Goal: Task Accomplishment & Management: Manage account settings

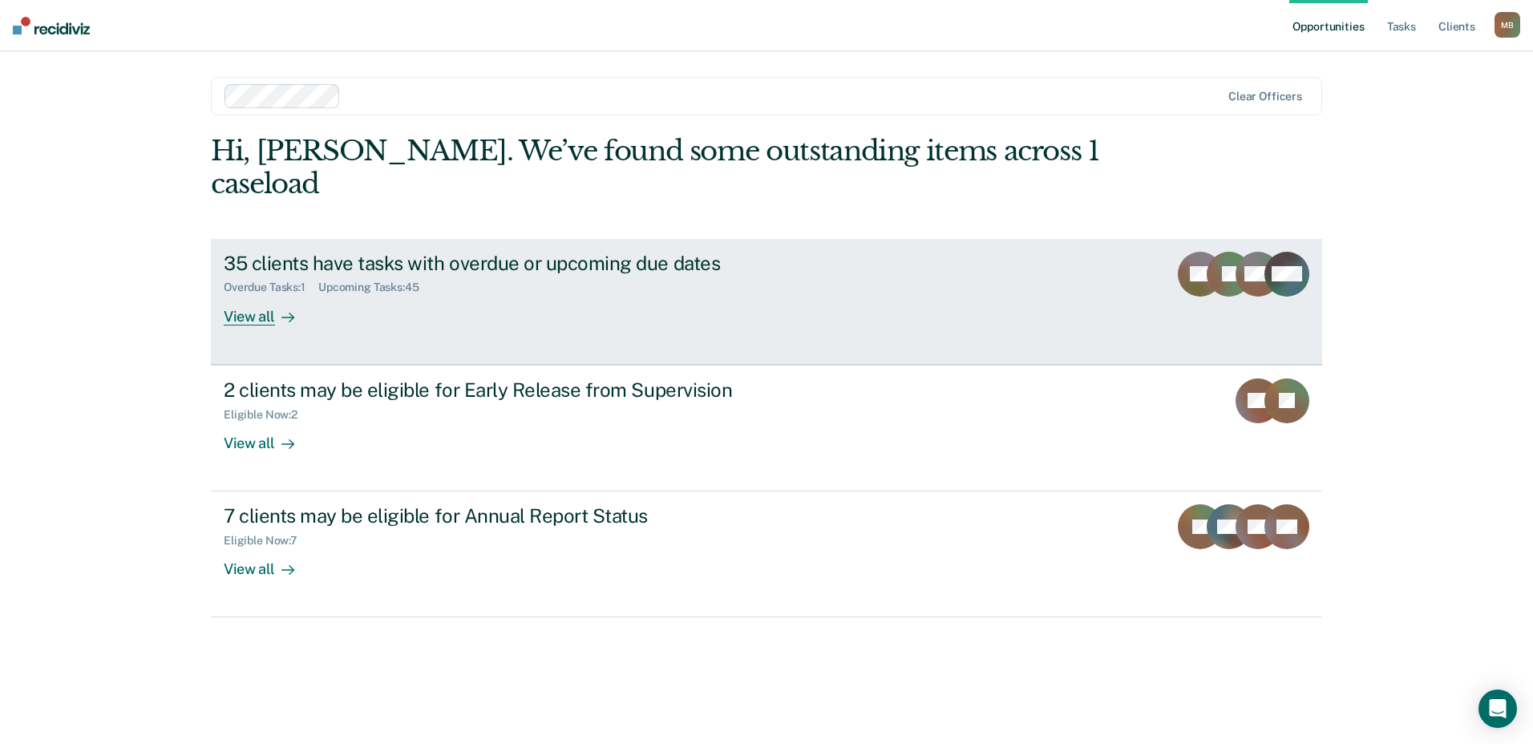
click at [304, 252] on div "35 clients have tasks with overdue or upcoming due dates" at bounding box center [505, 263] width 563 height 23
